Goal: Task Accomplishment & Management: Complete application form

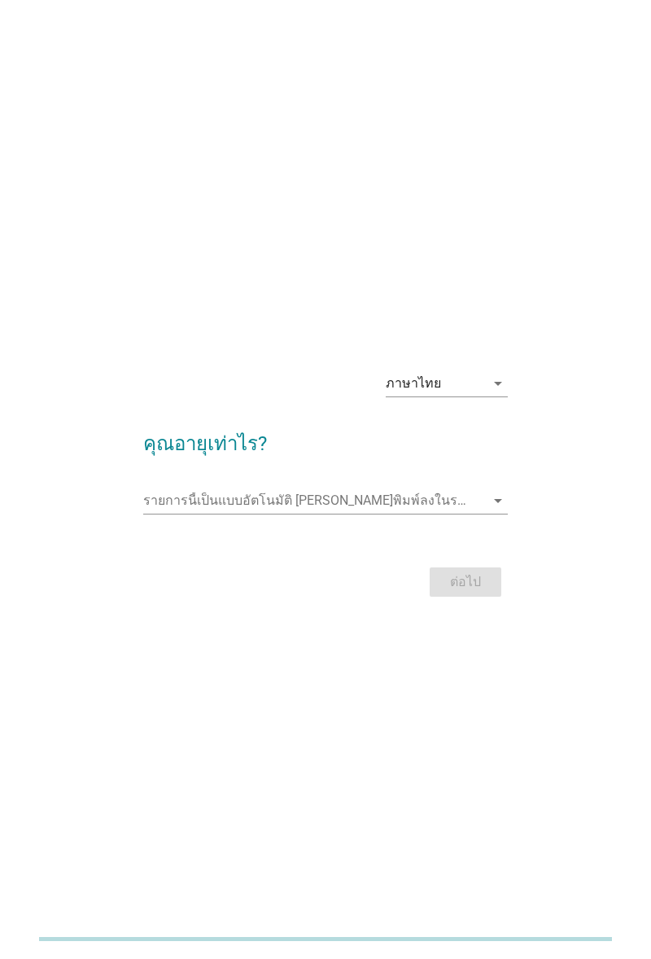
click at [254, 514] on input "รายการนี้เป็นแบบอัตโนมัติ คุณสามารถพิมพ์ลงในรายการนี้" at bounding box center [314, 501] width 342 height 26
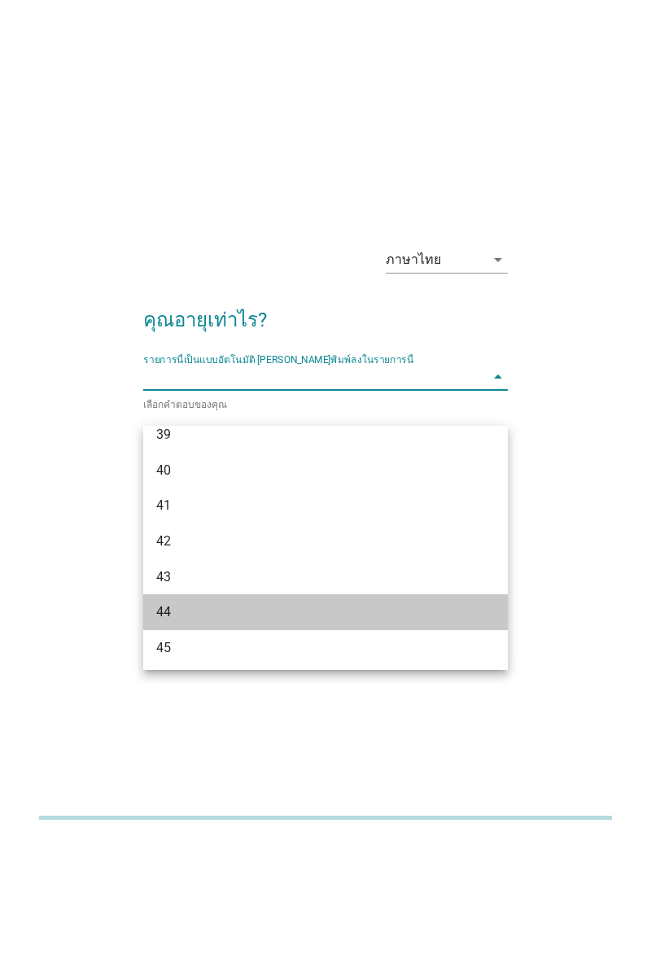
scroll to position [751, 0]
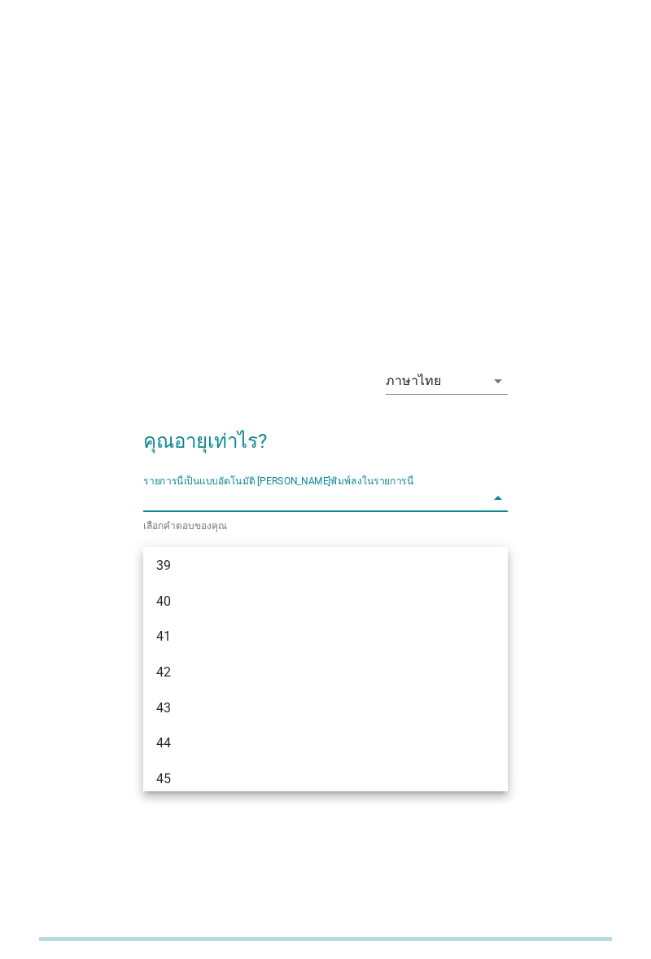
click at [482, 511] on input "รายการนี้เป็นแบบอัตโนมัติ คุณสามารถพิมพ์ลงในรายการนี้" at bounding box center [314, 498] width 342 height 26
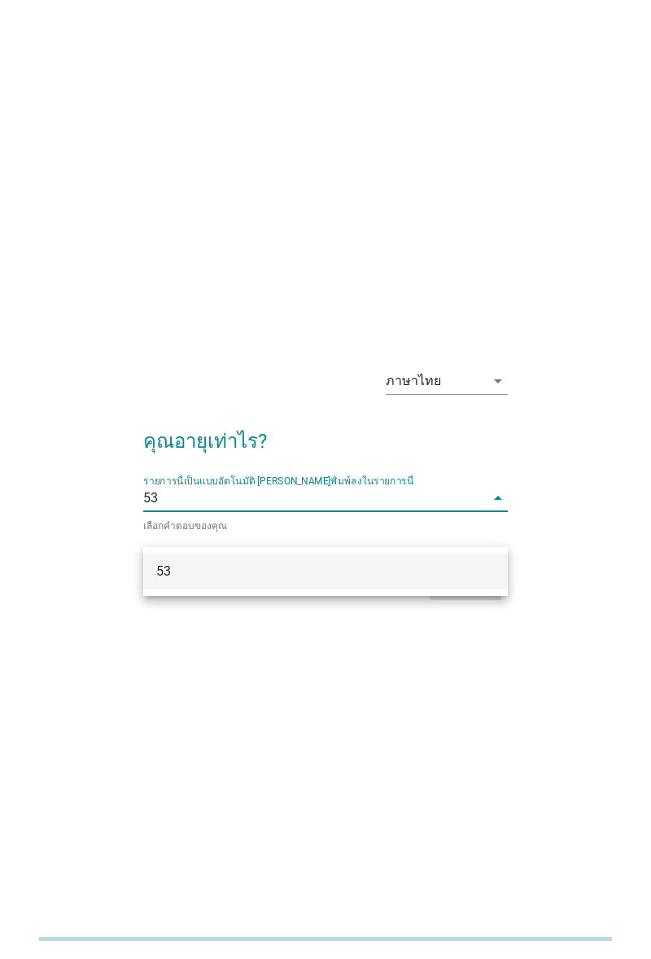
type input "53"
click at [448, 594] on div "53" at bounding box center [325, 571] width 365 height 49
click at [441, 605] on div "ต่อไป" at bounding box center [325, 585] width 365 height 39
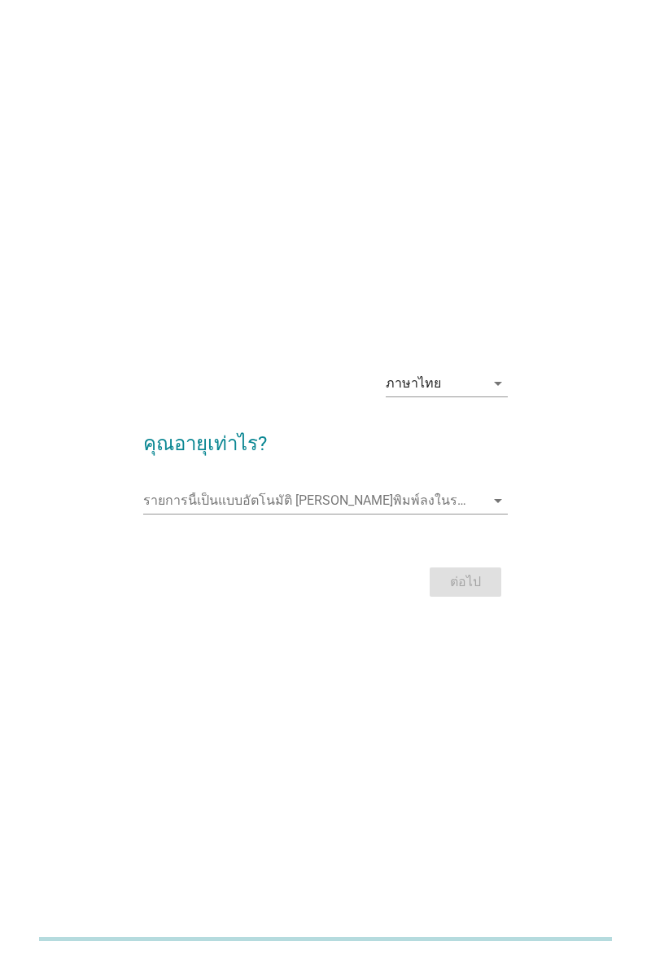
click at [445, 602] on div "ต่อไป" at bounding box center [325, 582] width 365 height 39
click at [259, 528] on div at bounding box center [325, 524] width 365 height 10
click at [482, 512] on div "รายการนี้เป็นแบบอัตโนมัติ [PERSON_NAME]พิมพ์ลงในรายการนี้ arrow_drop_down" at bounding box center [325, 499] width 365 height 26
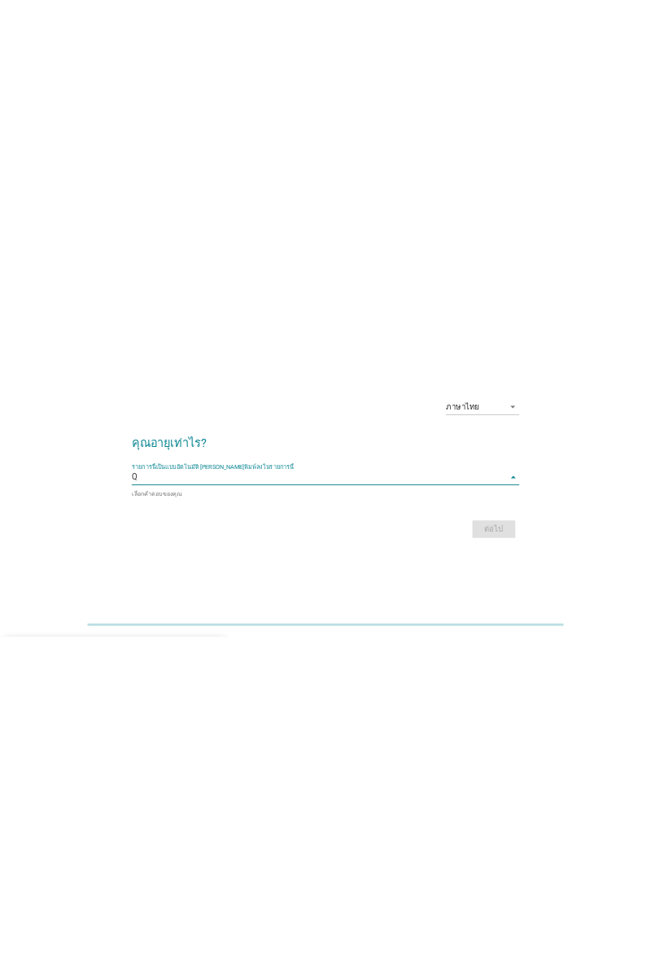
scroll to position [0, 0]
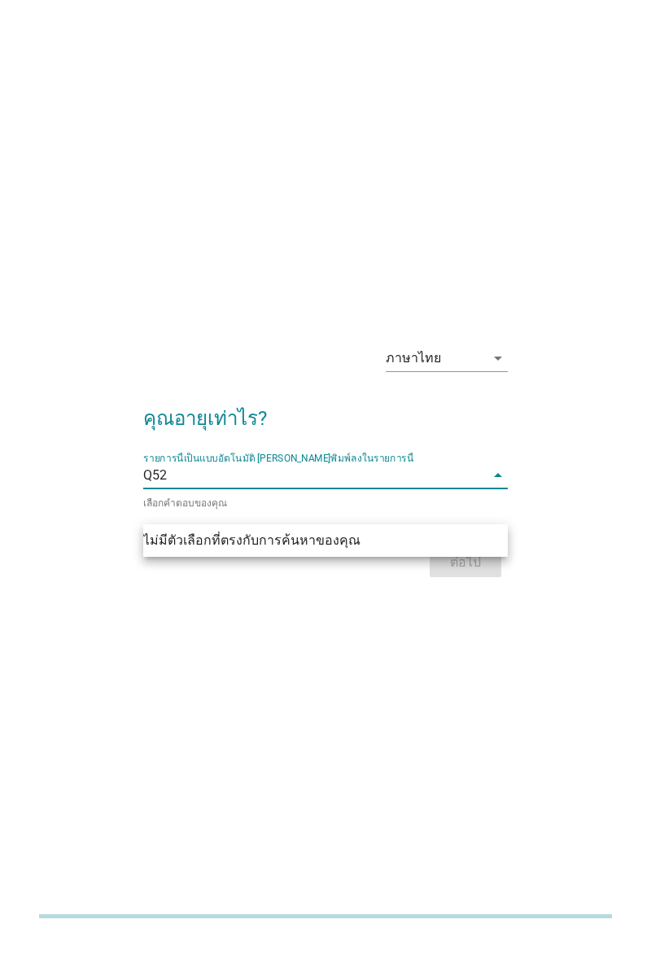
click at [153, 511] on input "Q52" at bounding box center [314, 498] width 342 height 26
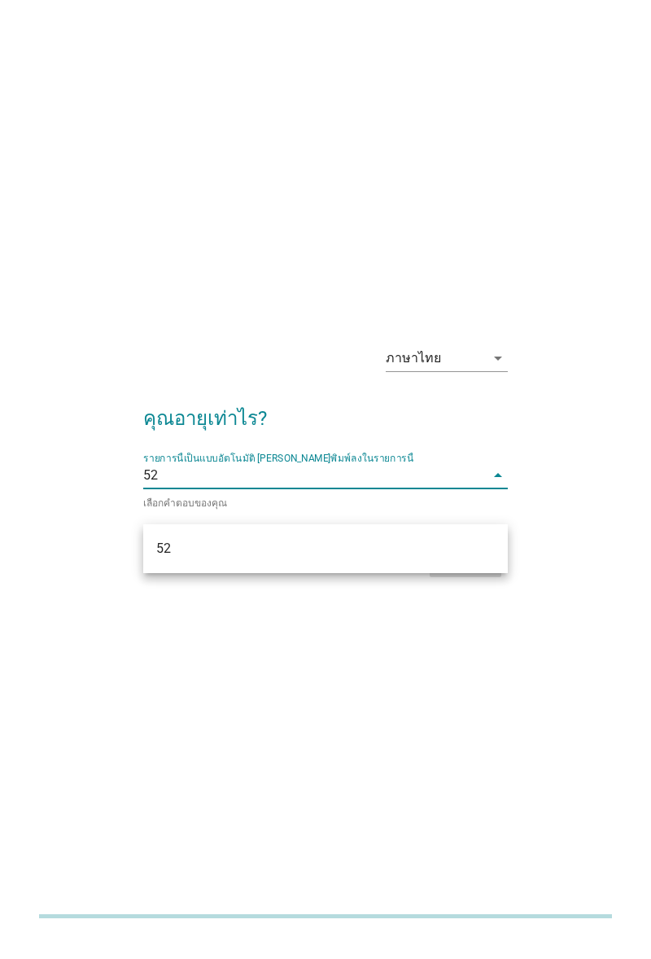
type input "52"
click at [470, 605] on div "ต่อไป" at bounding box center [325, 585] width 365 height 39
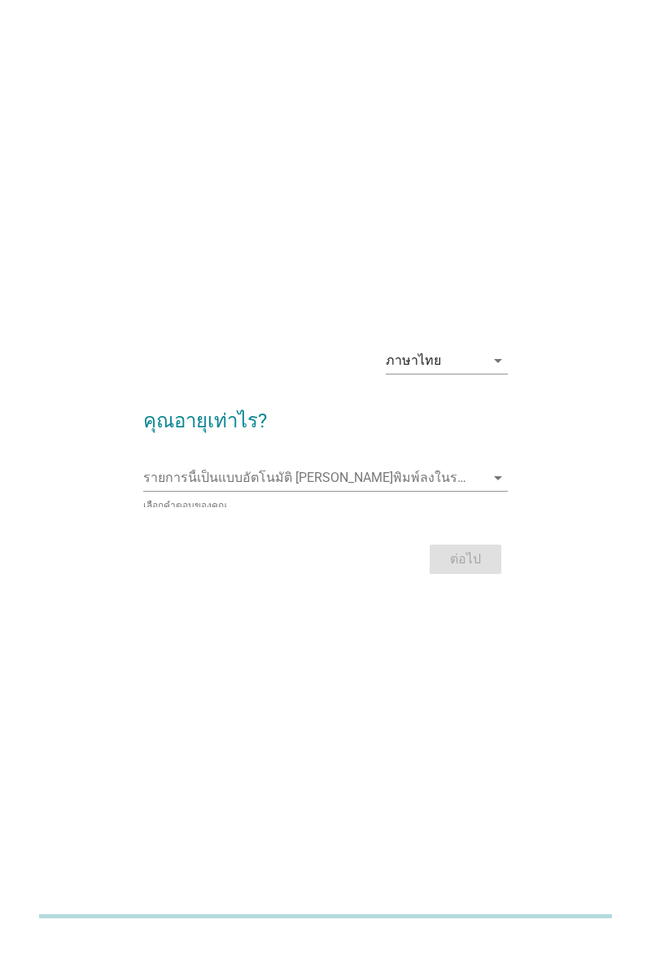
scroll to position [2, 0]
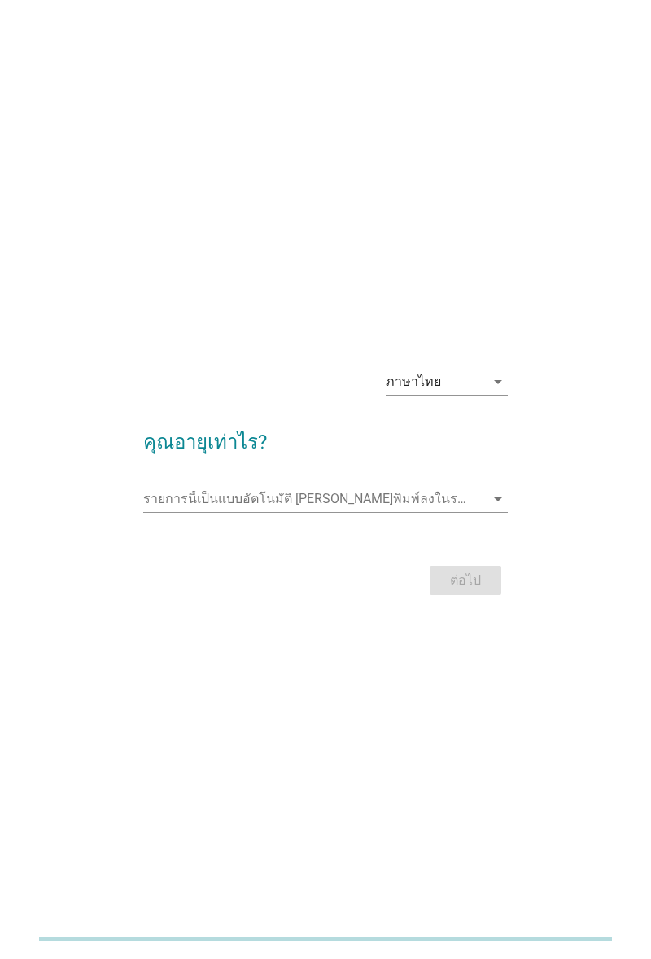
click at [163, 512] on input "รายการนี้เป็นแบบอัตโนมัติ คุณสามารถพิมพ์ลงในรายการนี้" at bounding box center [314, 499] width 342 height 26
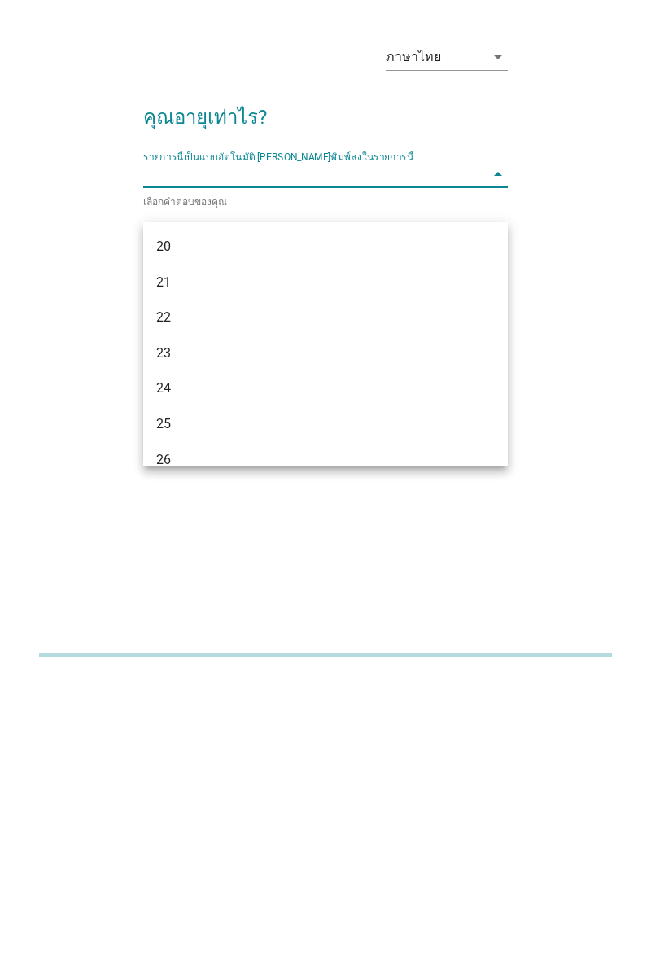
scroll to position [72, 0]
click at [165, 471] on input "รายการนี้เป็นแบบอัตโนมัติ คุณสามารถพิมพ์ลงในรายการนี้" at bounding box center [314, 458] width 342 height 26
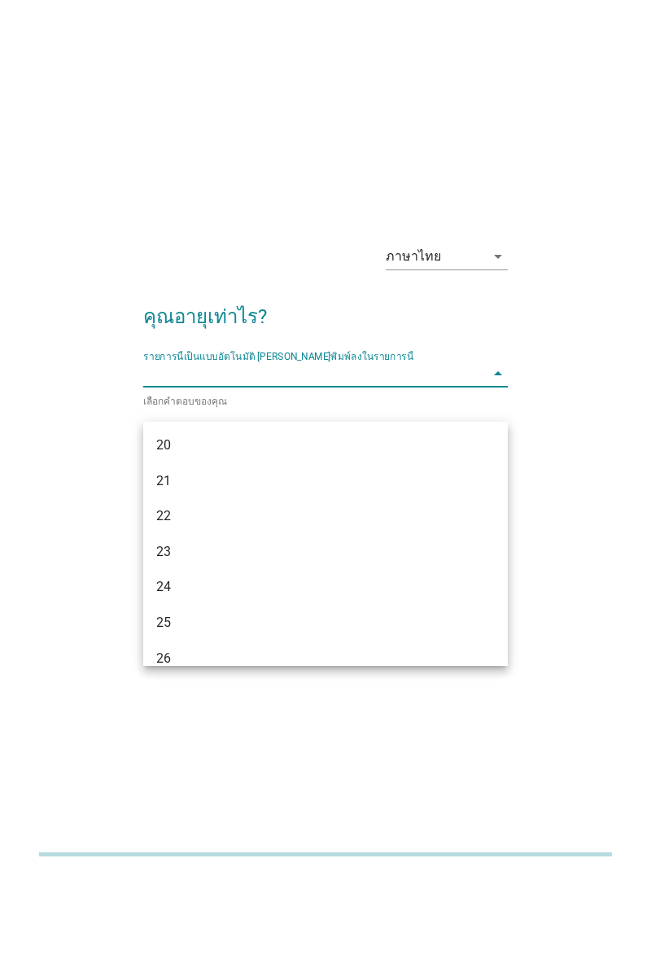
scroll to position [0, 0]
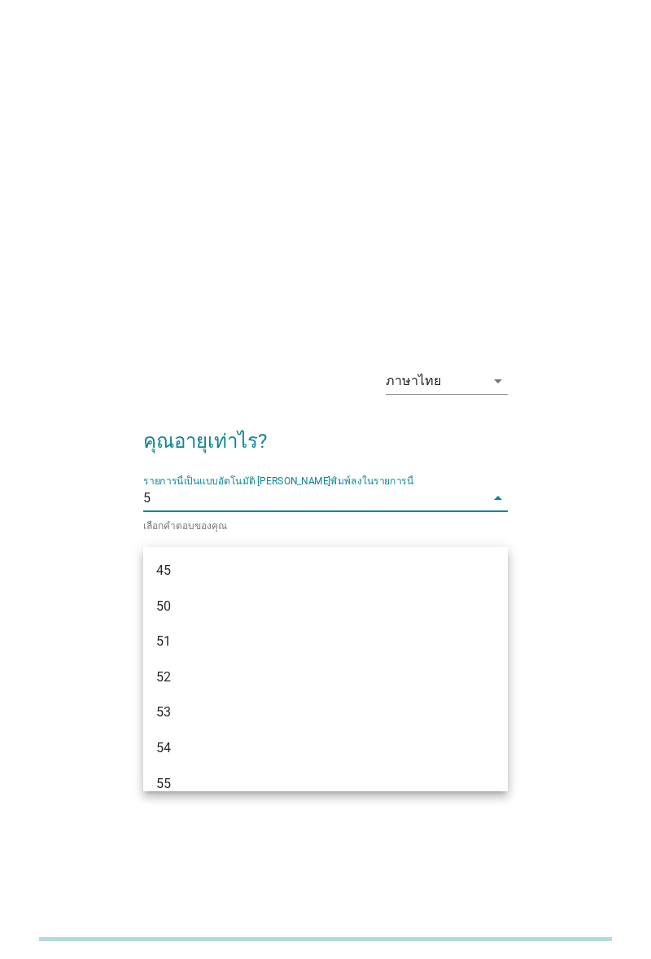
type input "52"
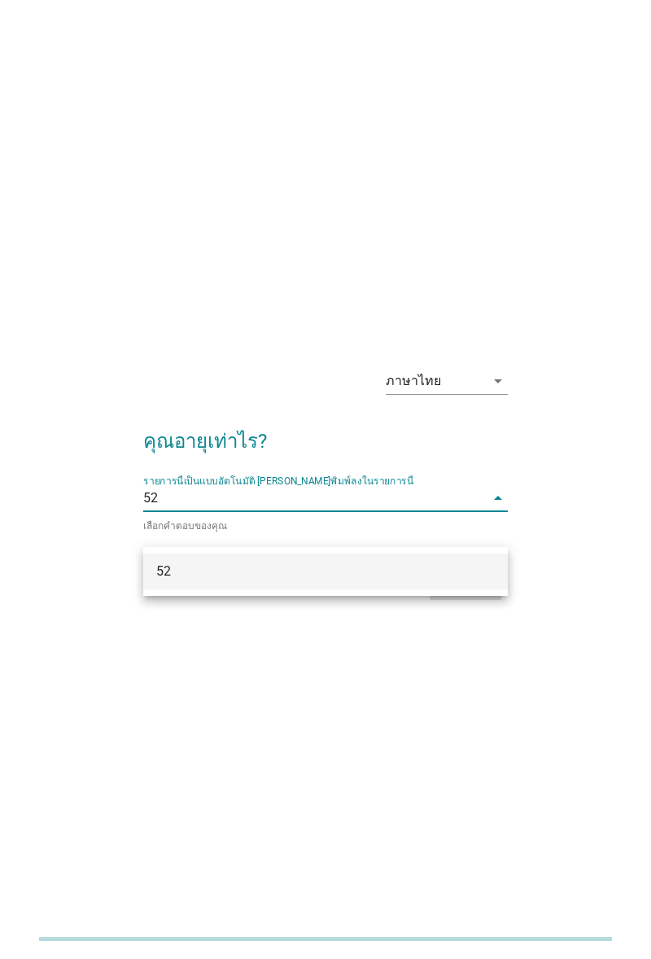
click at [225, 581] on div "52" at bounding box center [325, 572] width 365 height 36
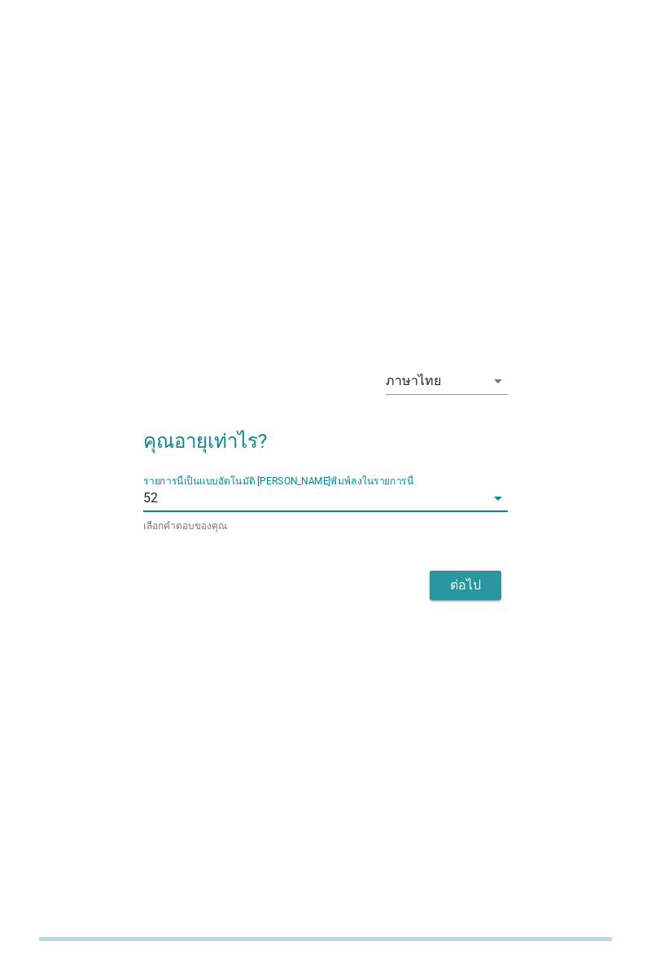
click at [463, 595] on div "ต่อไป" at bounding box center [466, 586] width 46 height 20
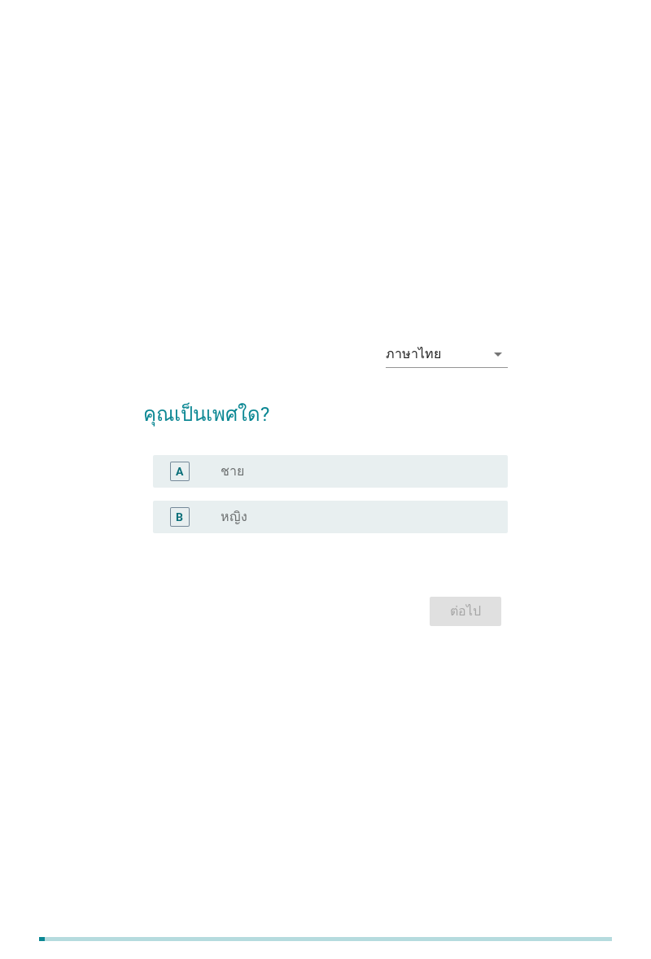
click at [180, 480] on div "A" at bounding box center [179, 471] width 7 height 17
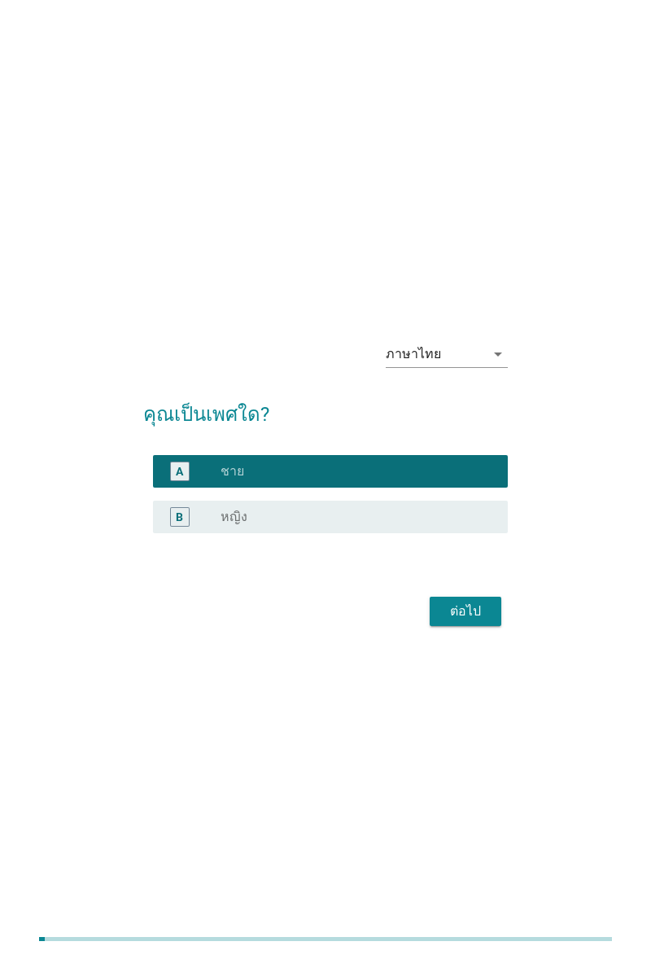
click at [467, 621] on div "ต่อไป" at bounding box center [466, 612] width 46 height 20
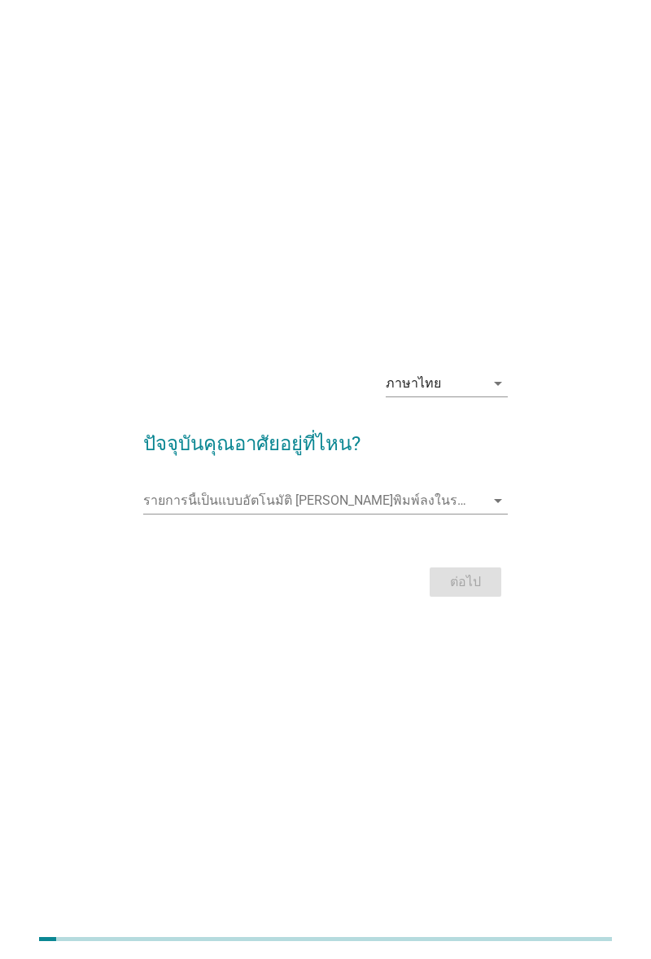
click at [174, 514] on input "รายการนี้เป็นแบบอัตโนมัติ คุณสามารถพิมพ์ลงในรายการนี้" at bounding box center [314, 501] width 342 height 26
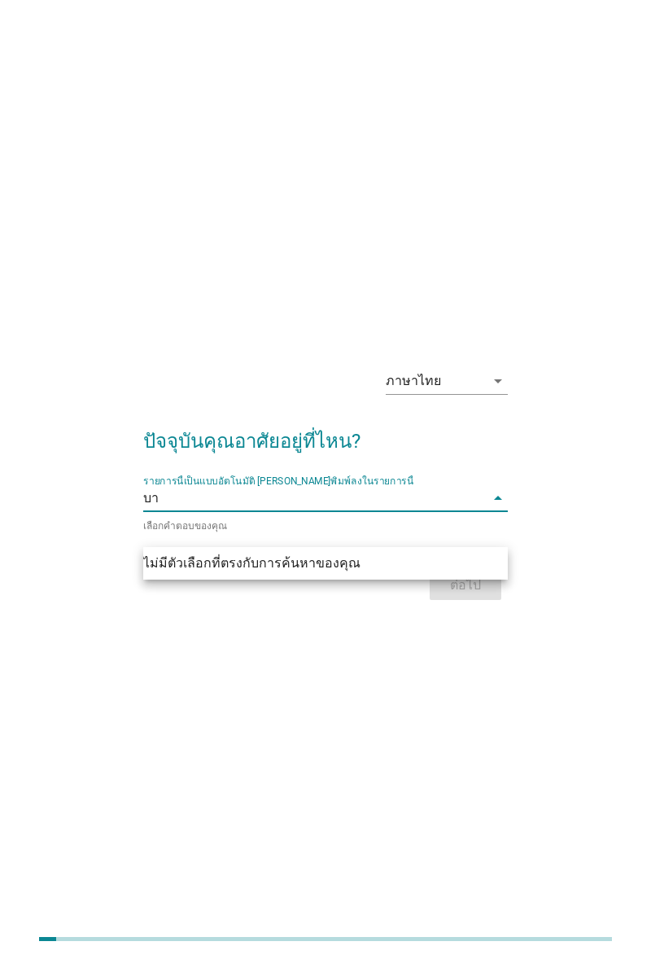
type input "บ"
type input "บ้าน"
click at [392, 618] on div "ภาษาไทย arrow_drop_down ปัจจุบันคุณอาศัยอยู่ที่ไหน? รายการนี้เป็นแบบอัตโนมัติ […" at bounding box center [325, 480] width 391 height 276
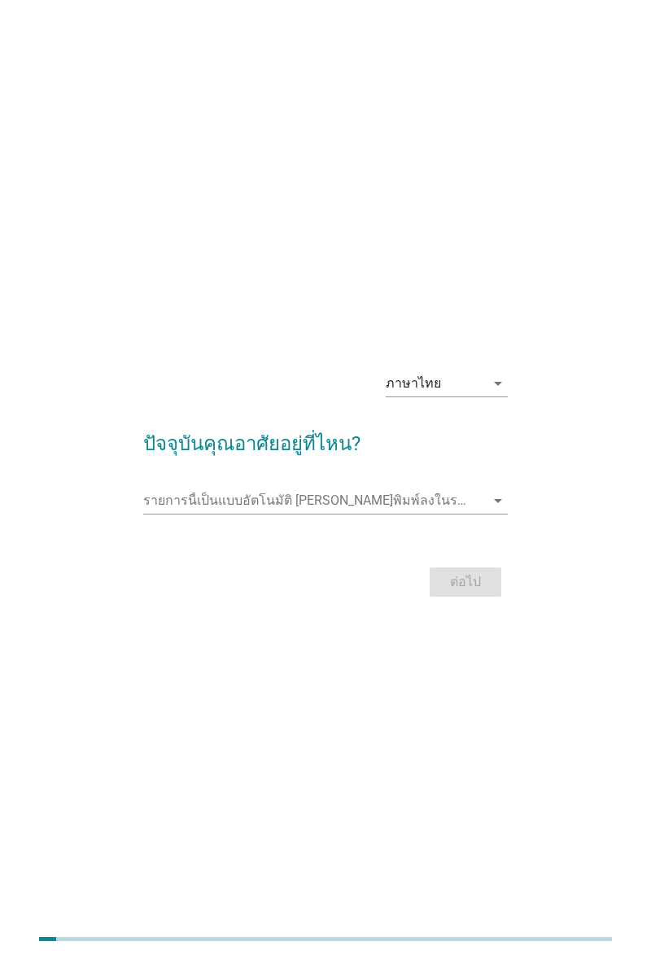
click at [161, 514] on div "รายการนี้เป็นแบบอัตโนมัติ [PERSON_NAME]พิมพ์ลงในรายการนี้ arrow_drop_down" at bounding box center [325, 501] width 365 height 26
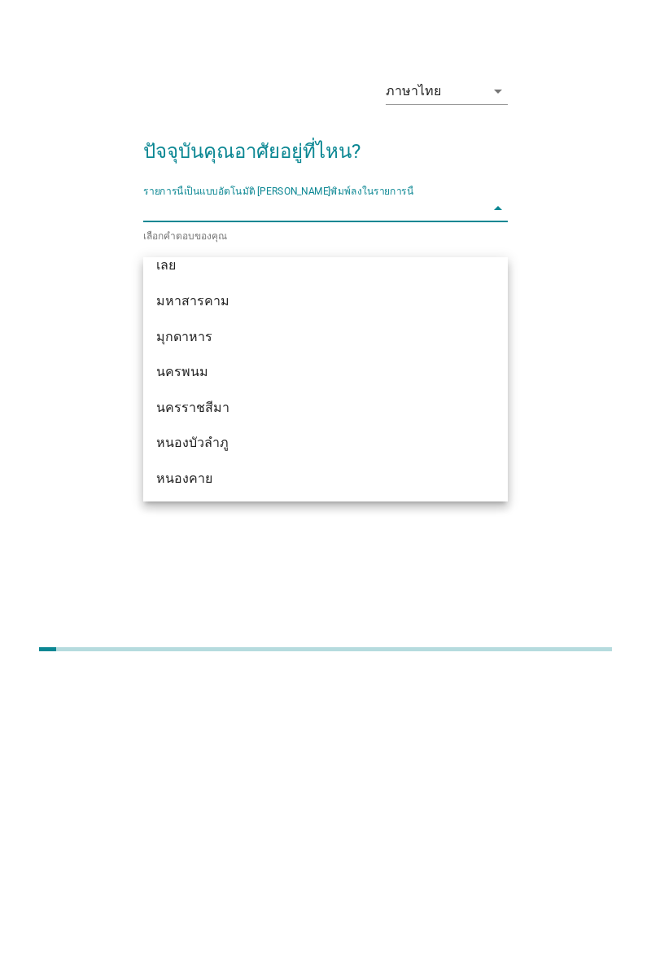
scroll to position [40, 0]
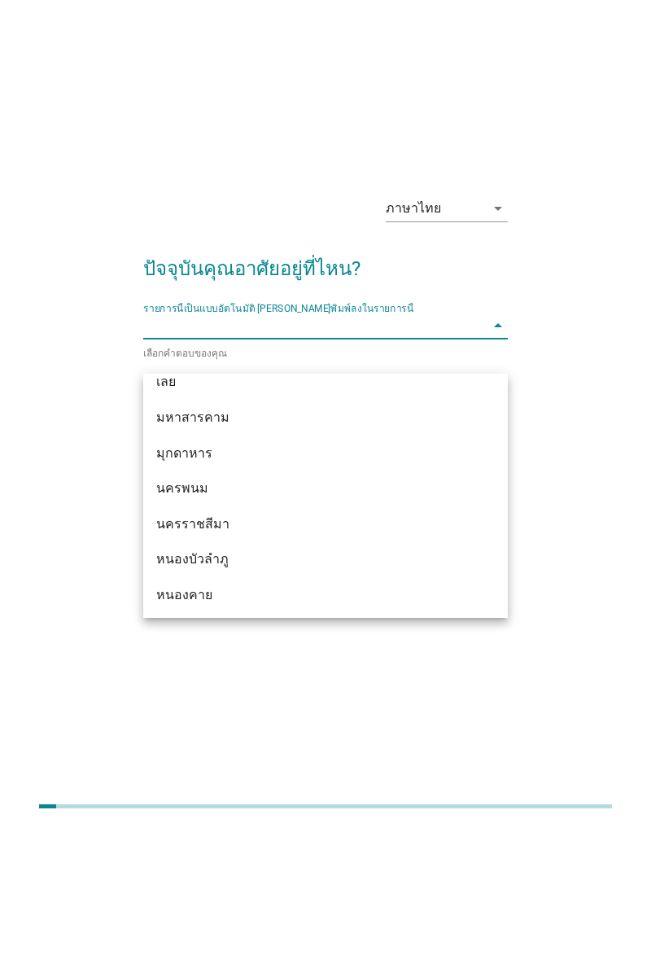
click at [55, 577] on div "ภาษาไทย arrow_drop_down ปัจจุบันคุณอาศัยอยู่ที่ไหน? รายการนี้เป็นแบบอัตโนมัติ […" at bounding box center [326, 440] width 586 height 276
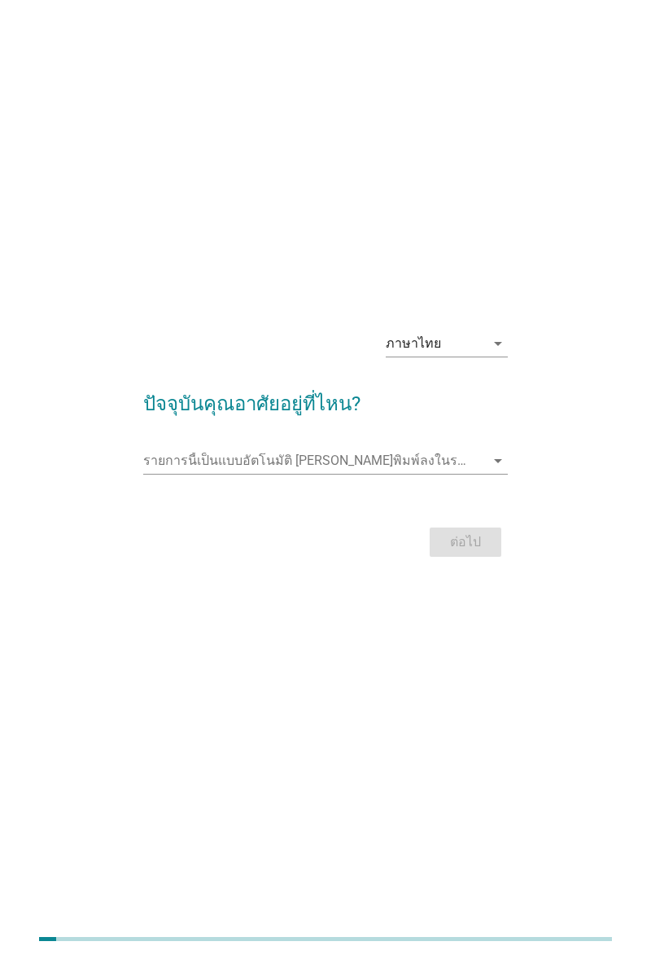
scroll to position [33, 0]
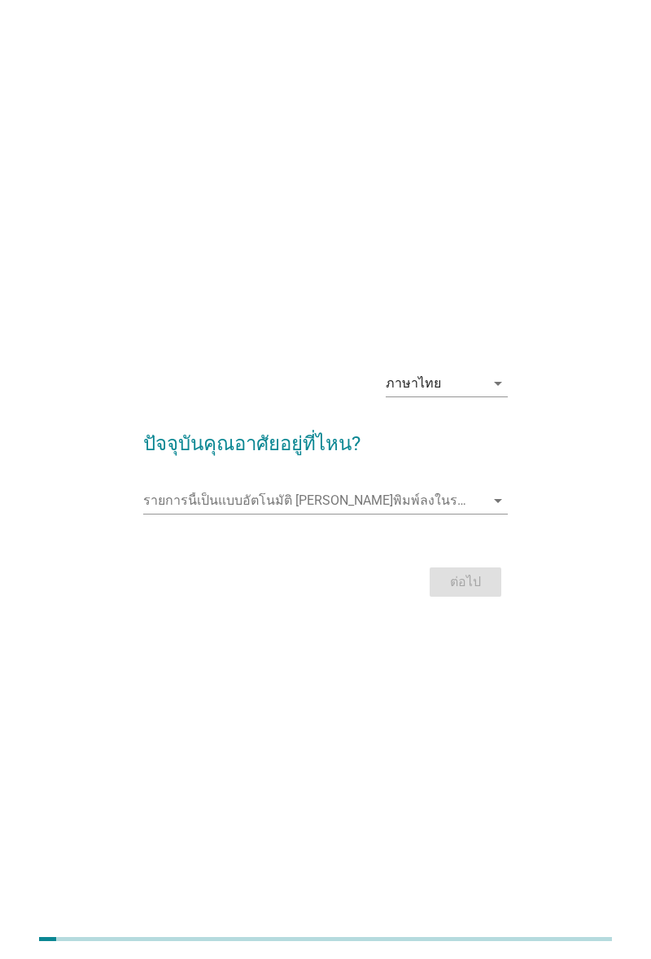
click at [257, 514] on input "รายการนี้เป็นแบบอัตโนมัติ คุณสามารถพิมพ์ลงในรายการนี้" at bounding box center [314, 501] width 342 height 26
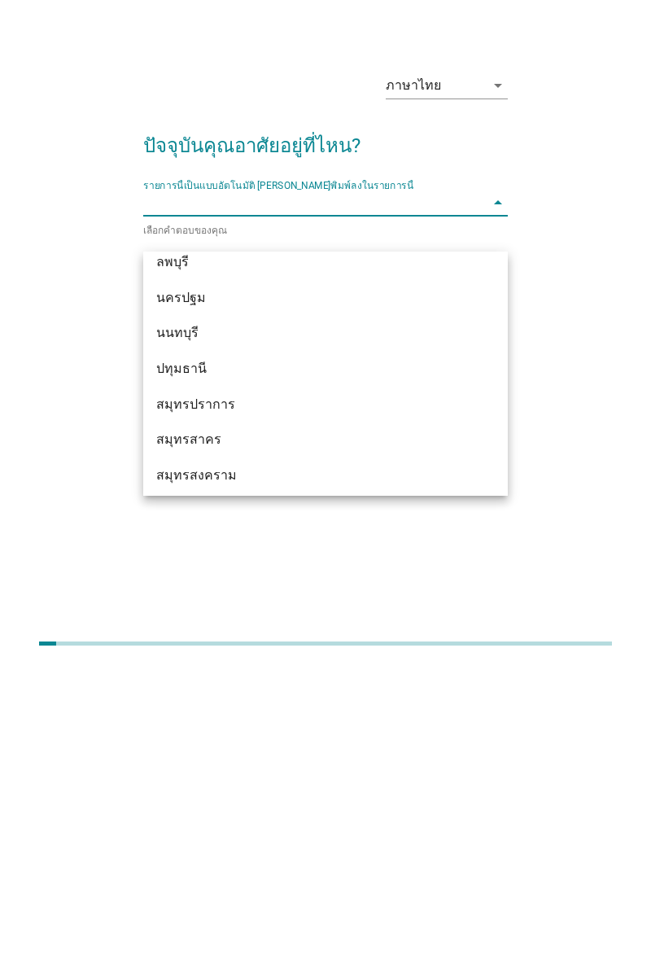
scroll to position [40, 0]
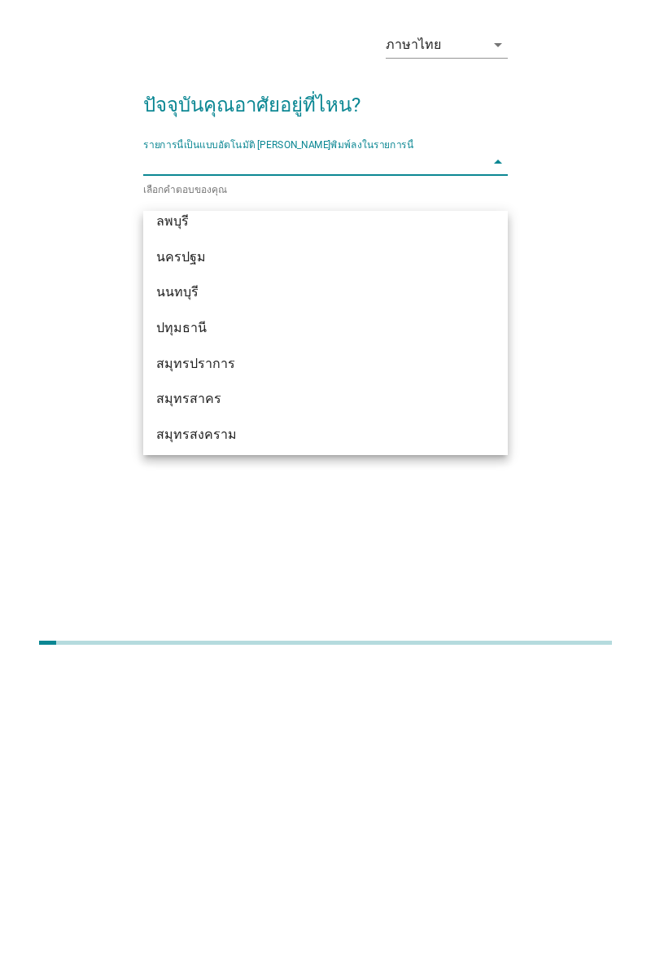
click at [156, 665] on div "สมุทรปราการ" at bounding box center [311, 661] width 310 height 20
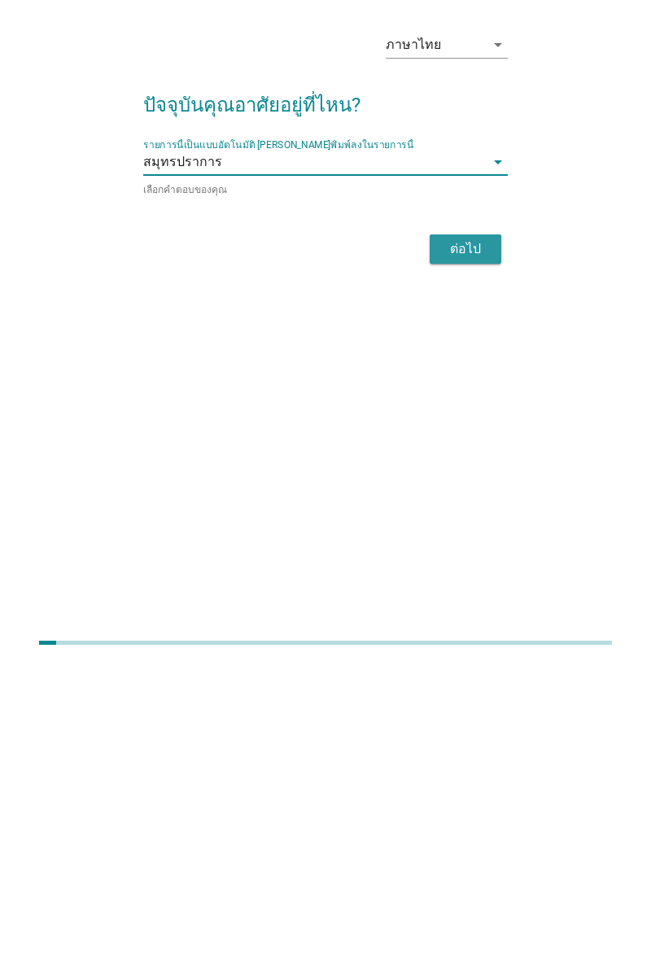
click at [470, 555] on div "ต่อไป" at bounding box center [466, 546] width 46 height 20
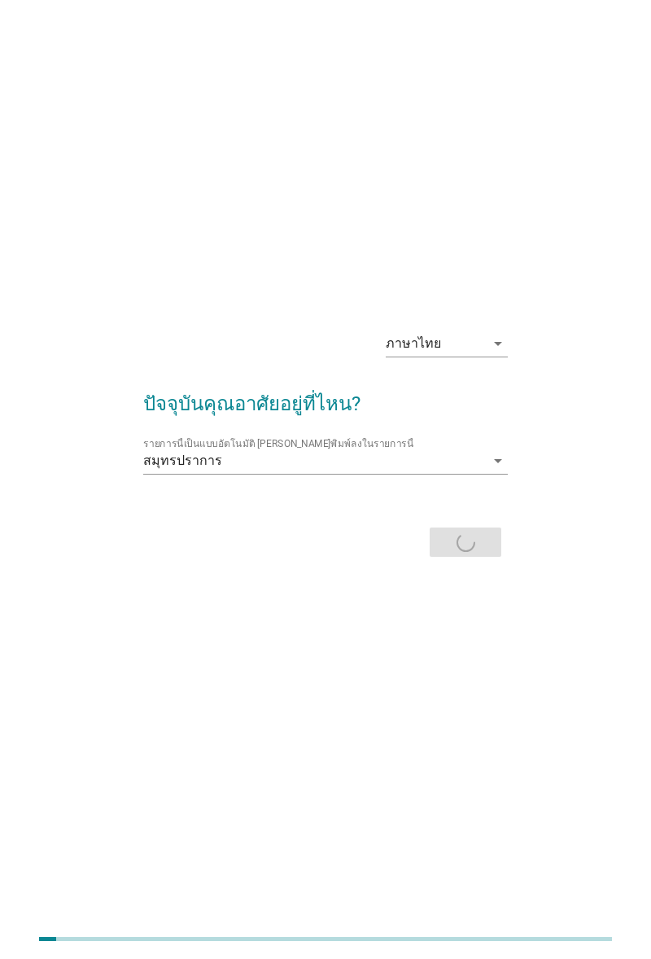
scroll to position [0, 0]
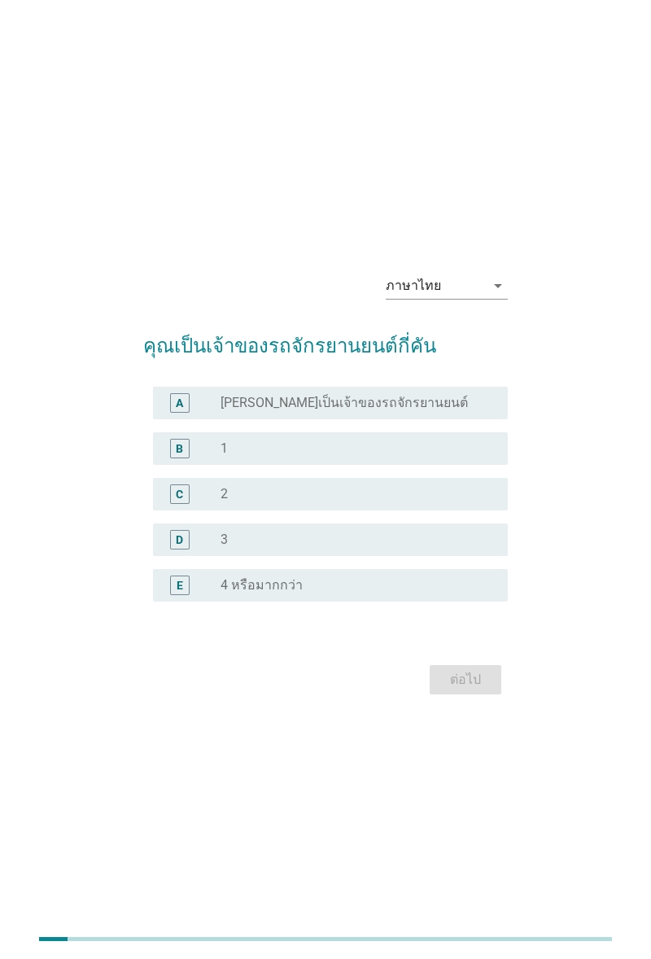
click at [176, 458] on div "B" at bounding box center [180, 449] width 20 height 20
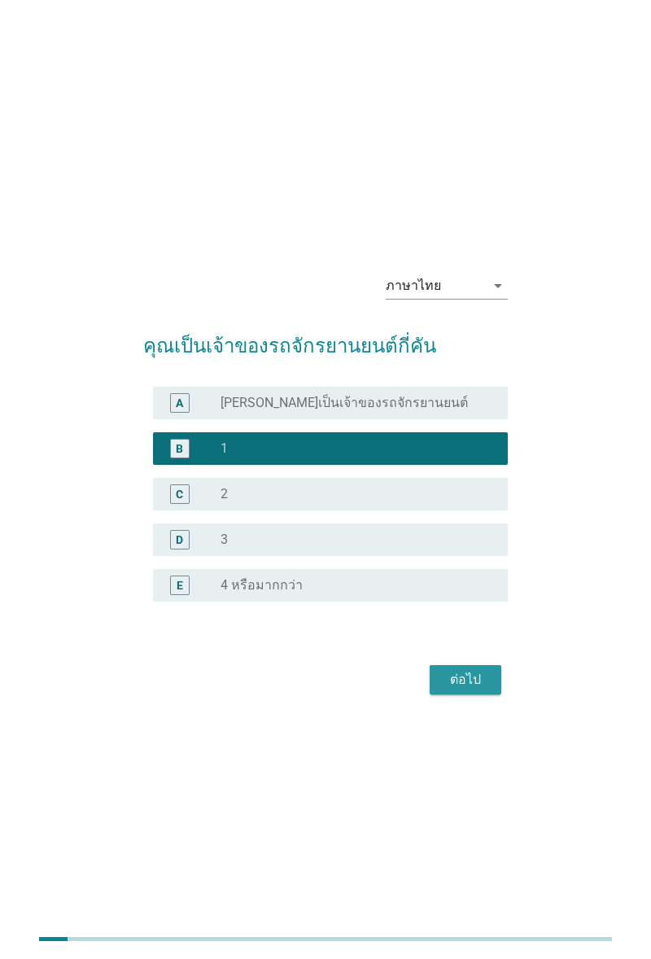
click at [451, 690] on div "ต่อไป" at bounding box center [466, 680] width 46 height 20
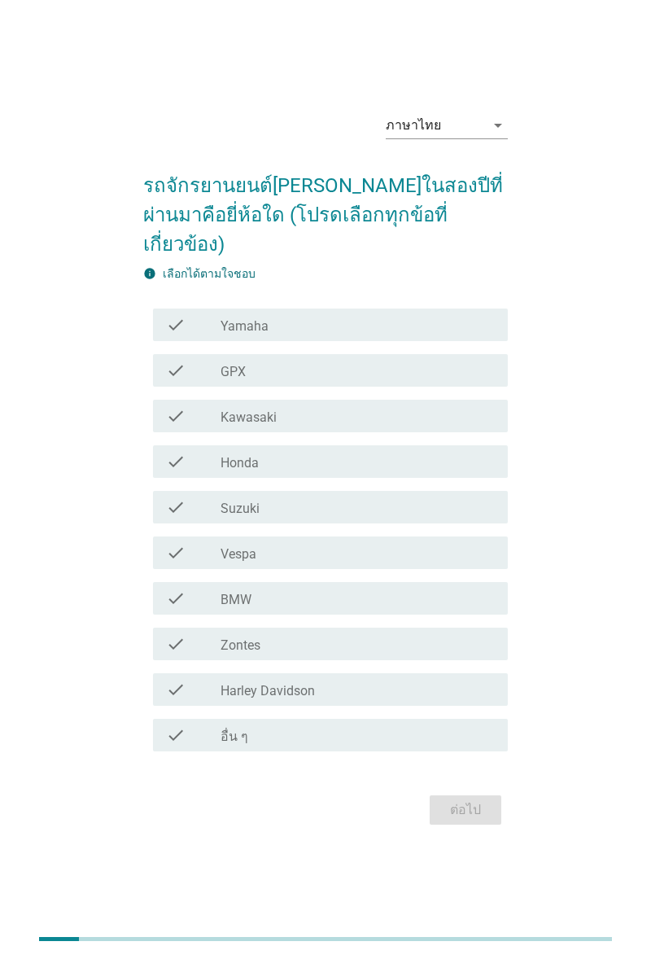
scroll to position [35, 0]
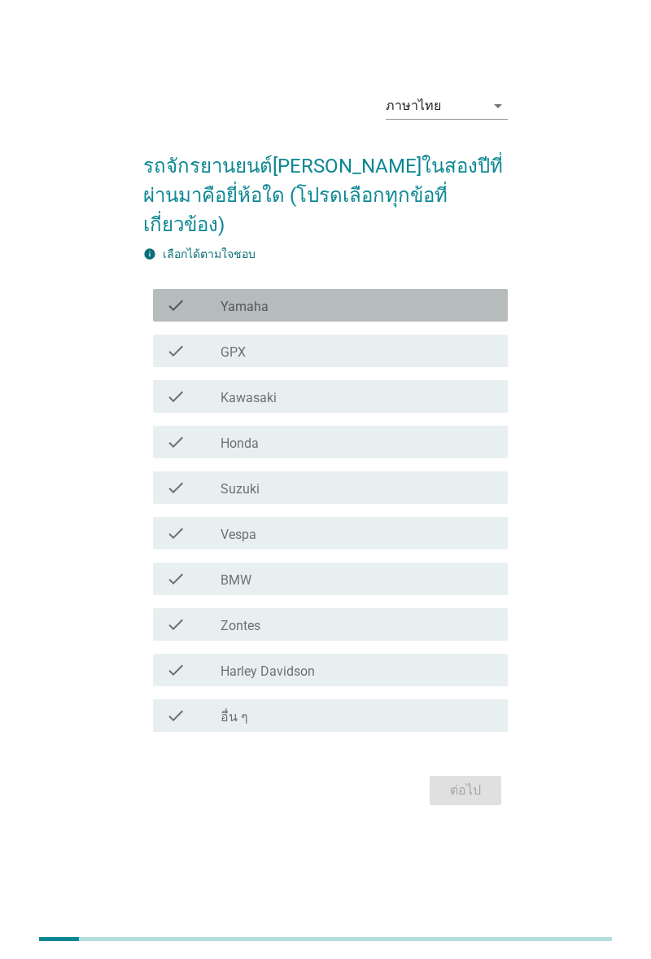
click at [180, 315] on icon "check" at bounding box center [176, 306] width 20 height 20
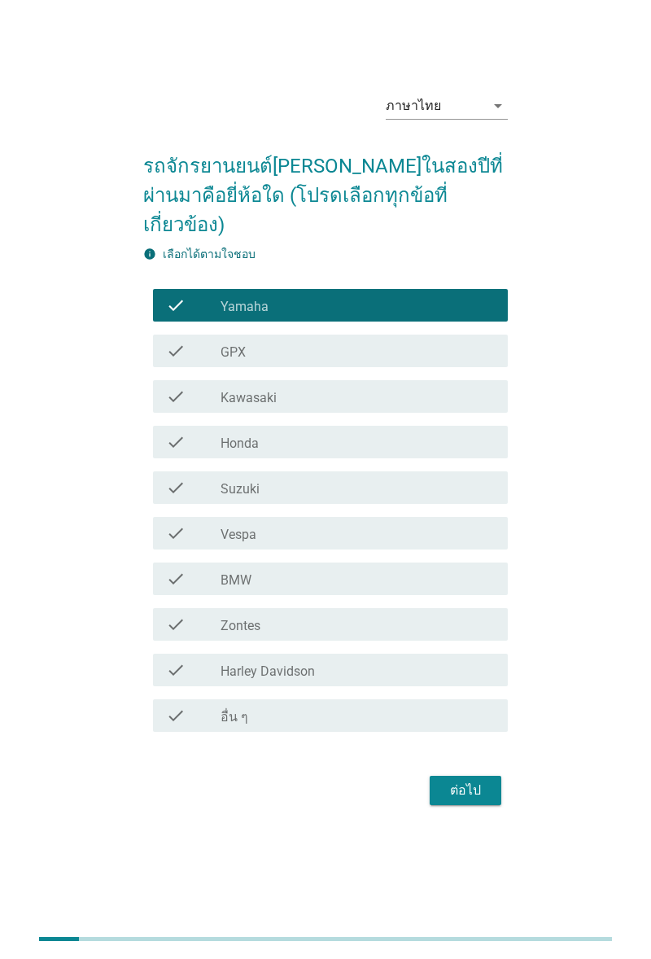
click at [144, 373] on div "check check_box_outline_blank GPX" at bounding box center [325, 351] width 365 height 46
click at [185, 361] on icon "check" at bounding box center [176, 351] width 20 height 20
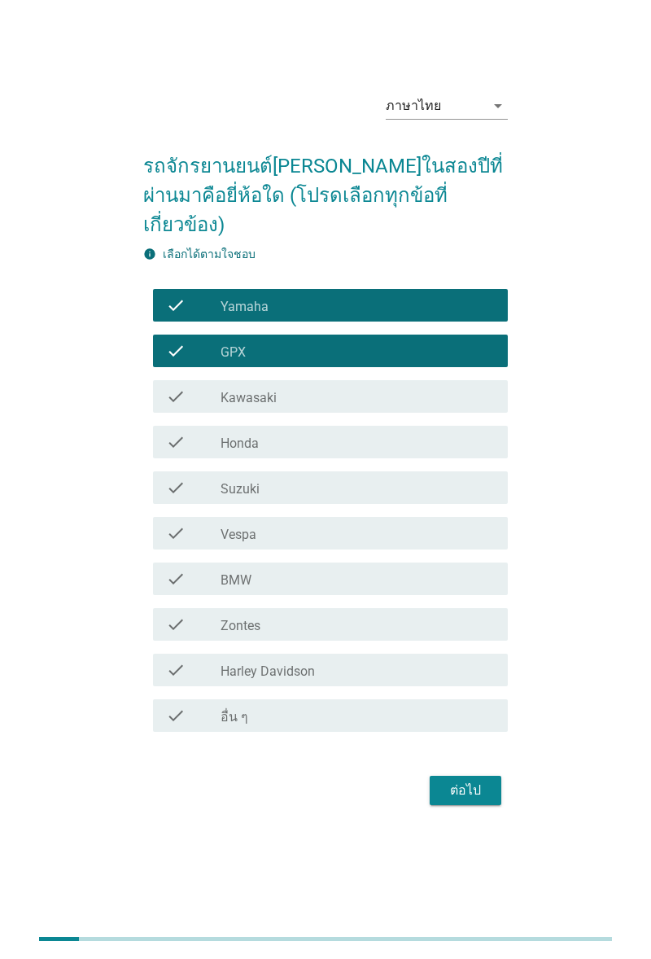
scroll to position [36, 0]
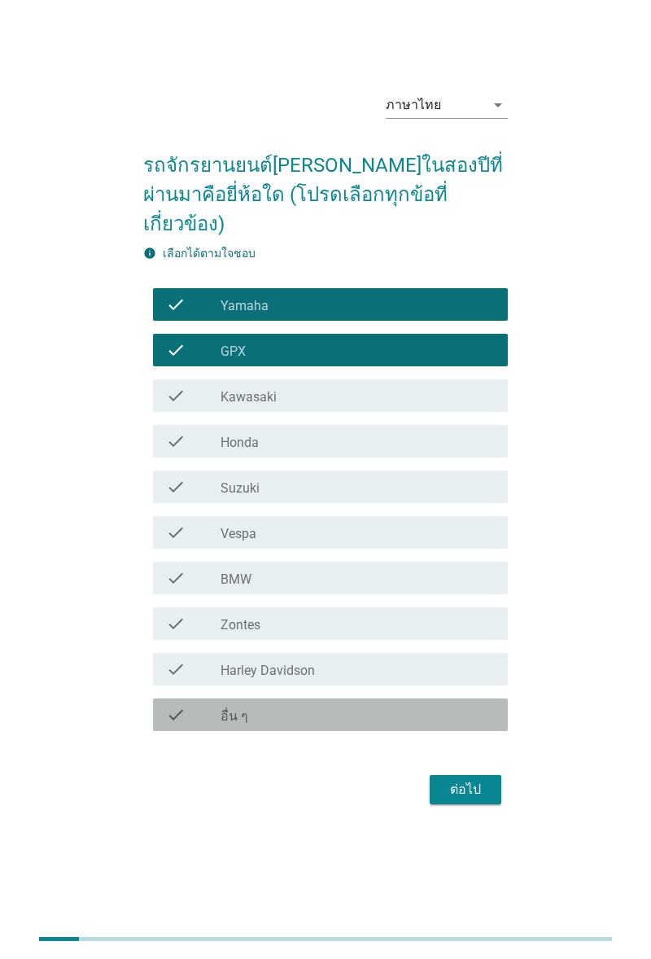
click at [188, 731] on div "check check_box_outline_blank อื่น ๆ" at bounding box center [330, 715] width 355 height 33
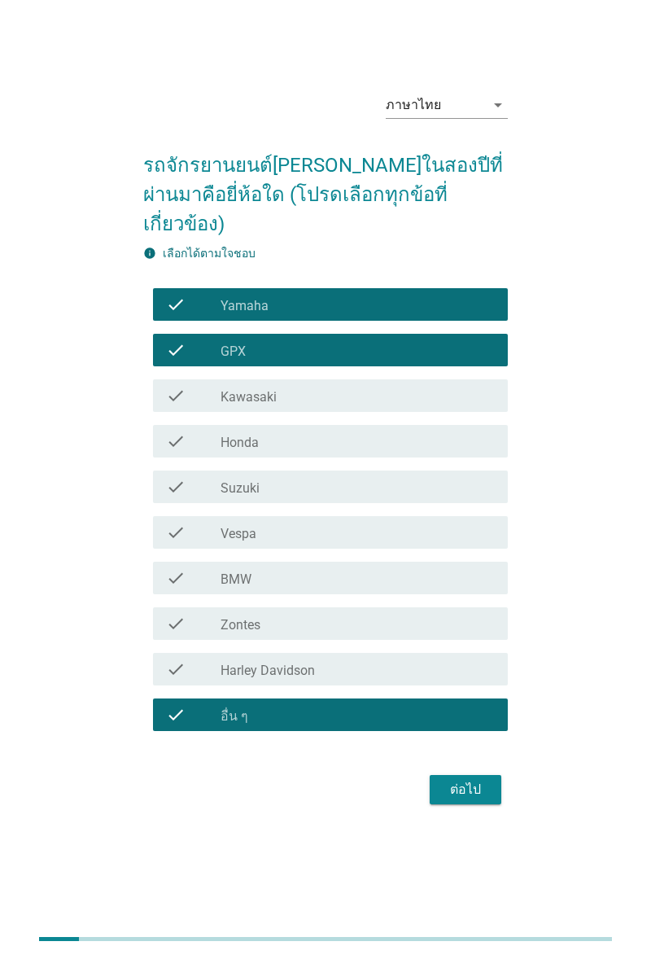
click at [472, 800] on div "ต่อไป" at bounding box center [466, 790] width 46 height 20
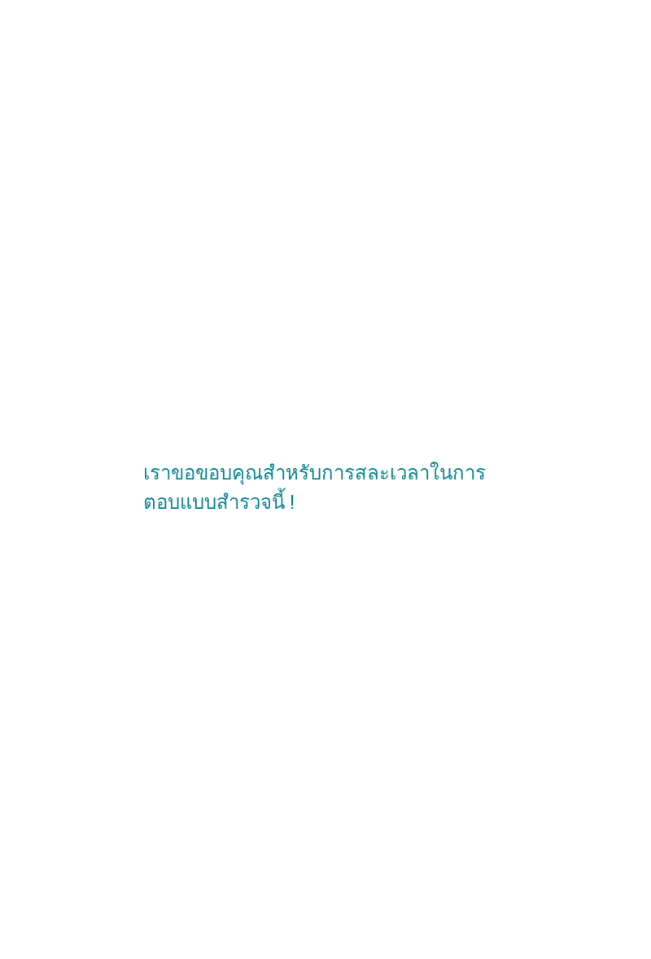
scroll to position [57, 0]
